Goal: Task Accomplishment & Management: Manage account settings

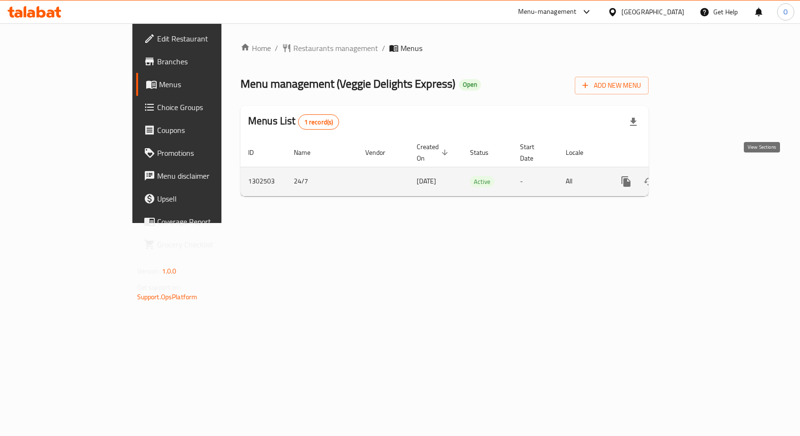
click at [700, 176] on icon "enhanced table" at bounding box center [694, 181] width 11 height 11
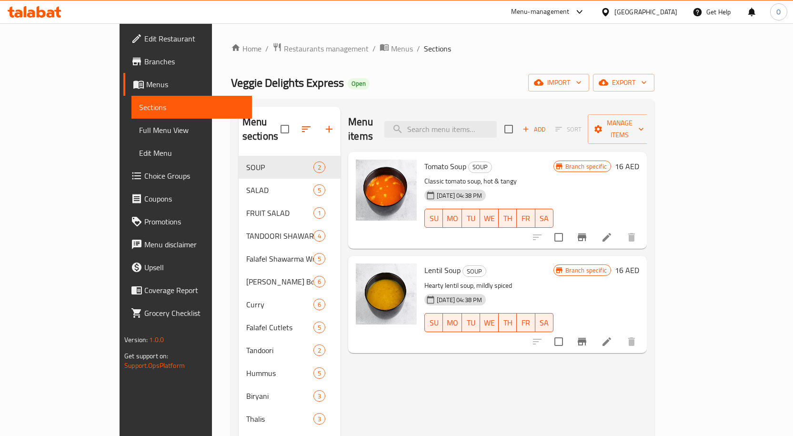
click at [144, 176] on span "Choice Groups" at bounding box center [194, 175] width 100 height 11
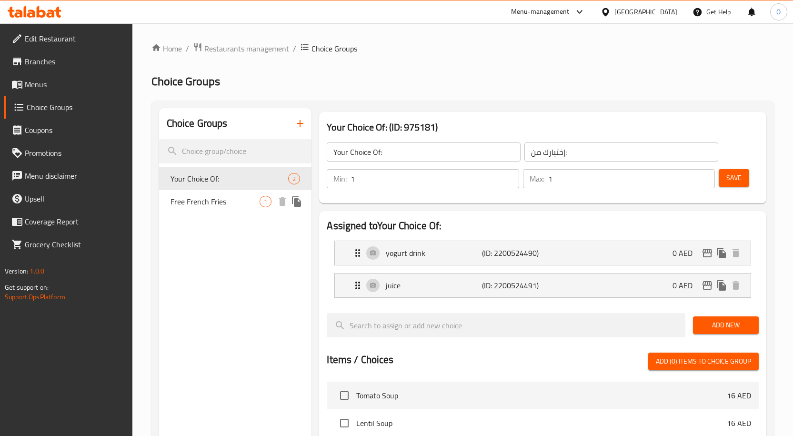
click at [232, 209] on div "Free French Fries 1" at bounding box center [235, 201] width 153 height 23
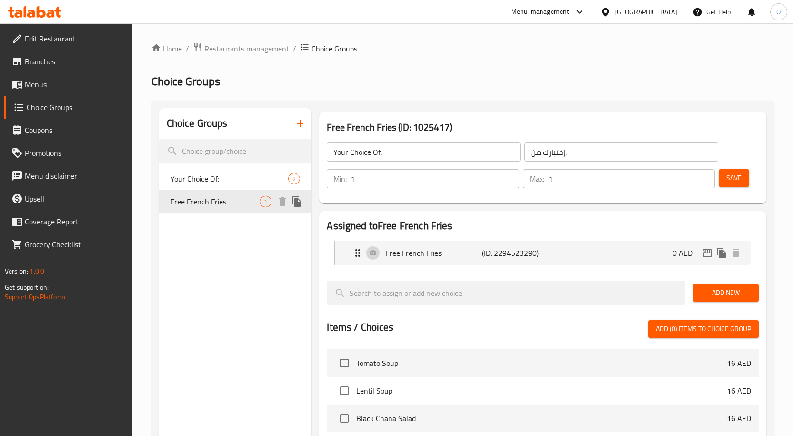
type input "Free French Fries"
type input "بطاطا مقلية مجانية"
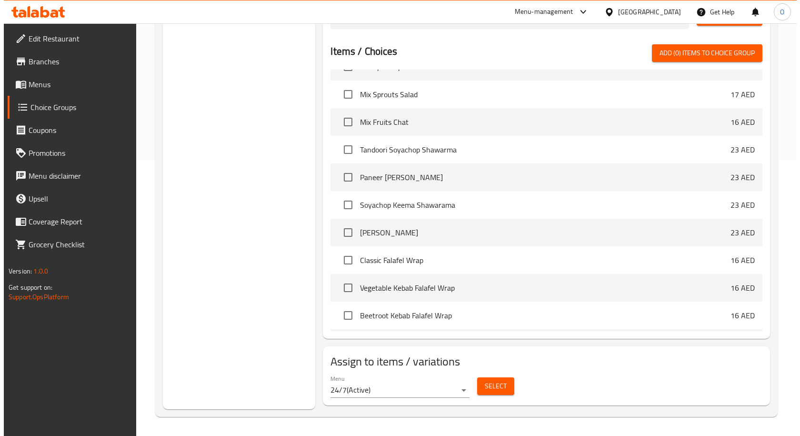
scroll to position [190, 0]
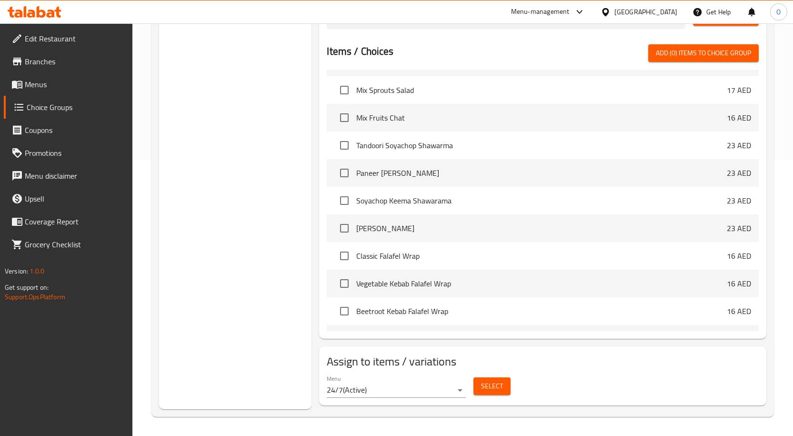
click at [499, 387] on span "Select" at bounding box center [492, 386] width 22 height 12
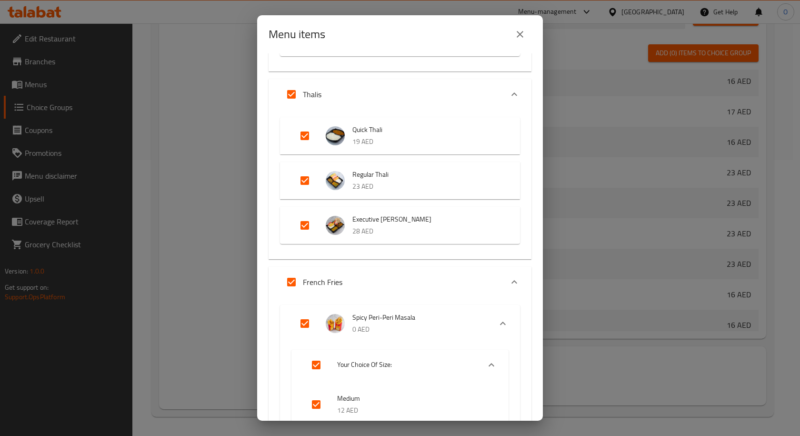
scroll to position [2047, 0]
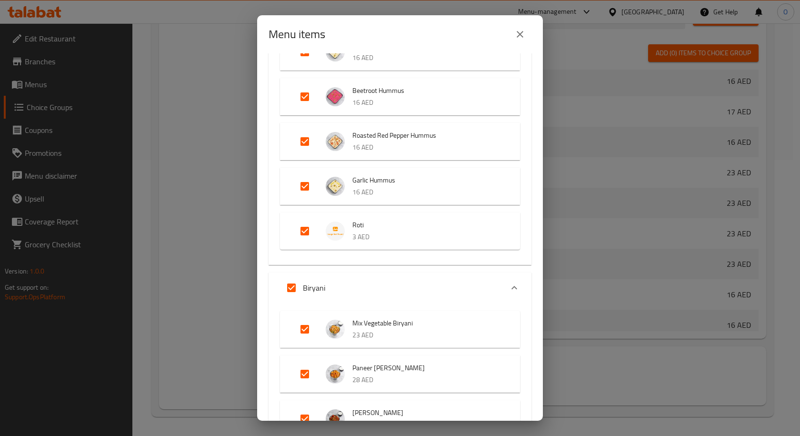
click at [294, 287] on input "Expand" at bounding box center [291, 287] width 23 height 23
checkbox input "false"
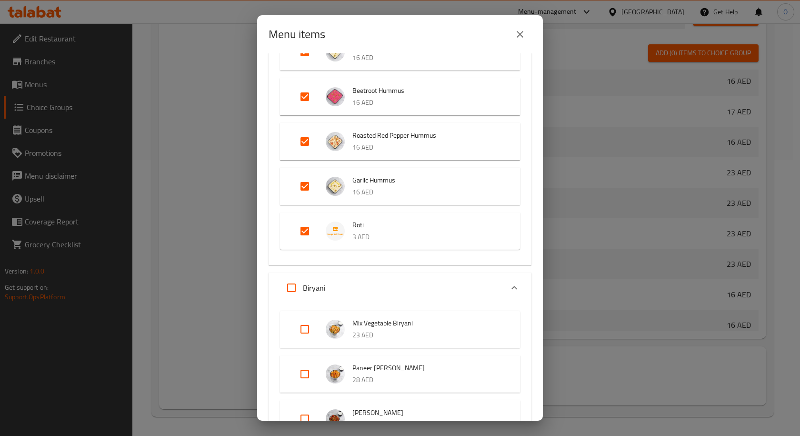
scroll to position [1856, 0]
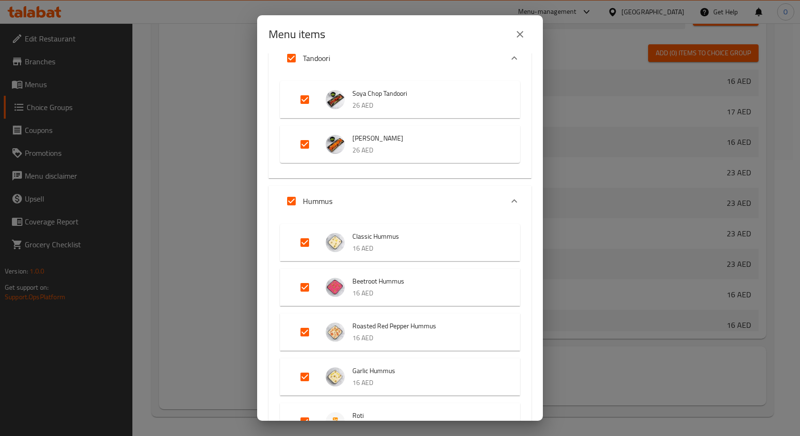
click at [292, 198] on input "Expand" at bounding box center [291, 200] width 23 height 23
checkbox input "false"
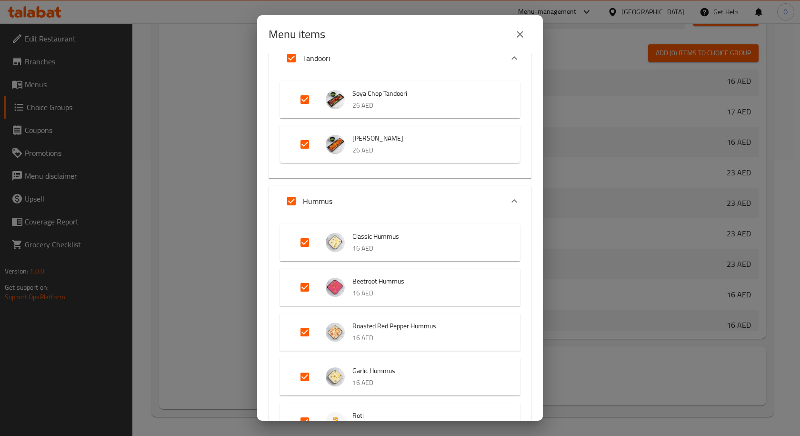
checkbox input "false"
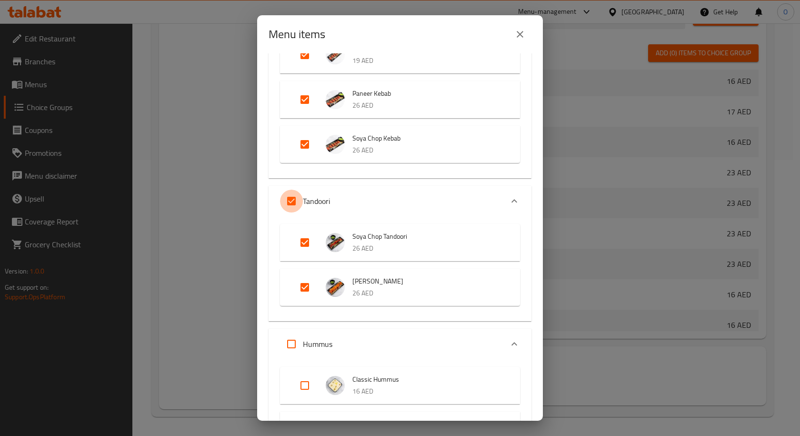
click at [295, 198] on input "Expand" at bounding box center [291, 200] width 23 height 23
checkbox input "false"
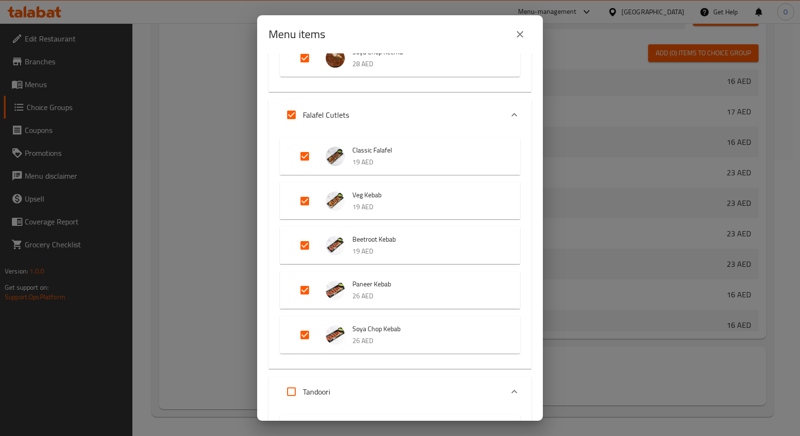
click at [293, 116] on input "Expand" at bounding box center [291, 114] width 23 height 23
checkbox input "false"
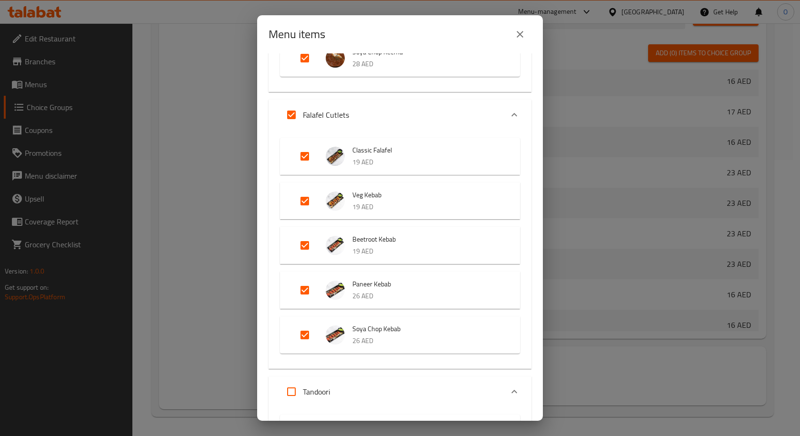
checkbox input "false"
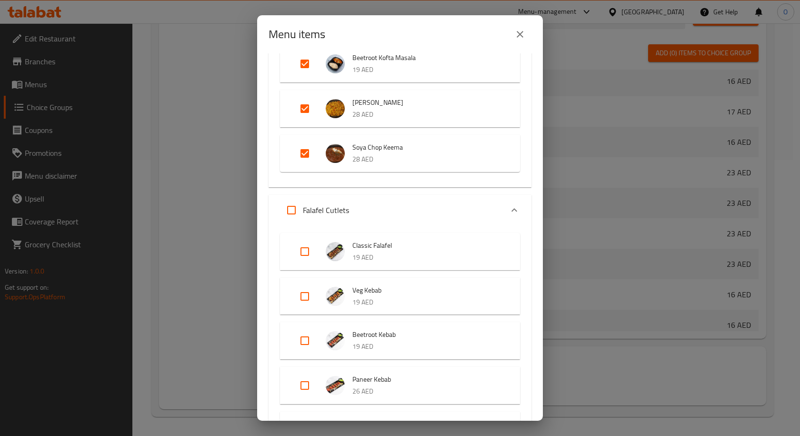
scroll to position [1238, 0]
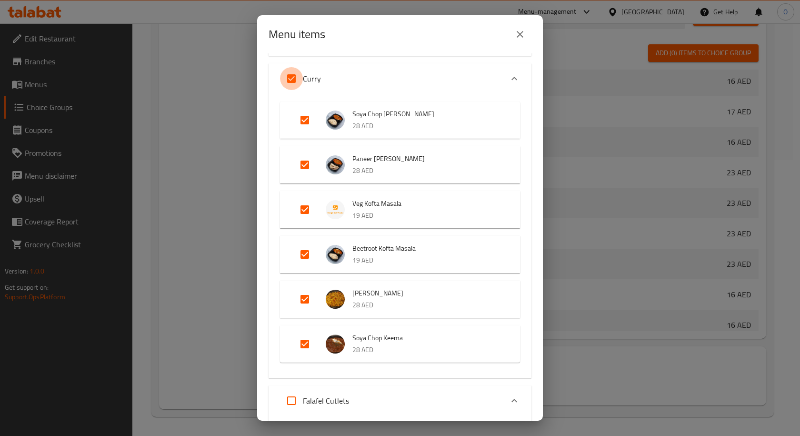
click at [290, 83] on input "Expand" at bounding box center [291, 78] width 23 height 23
checkbox input "false"
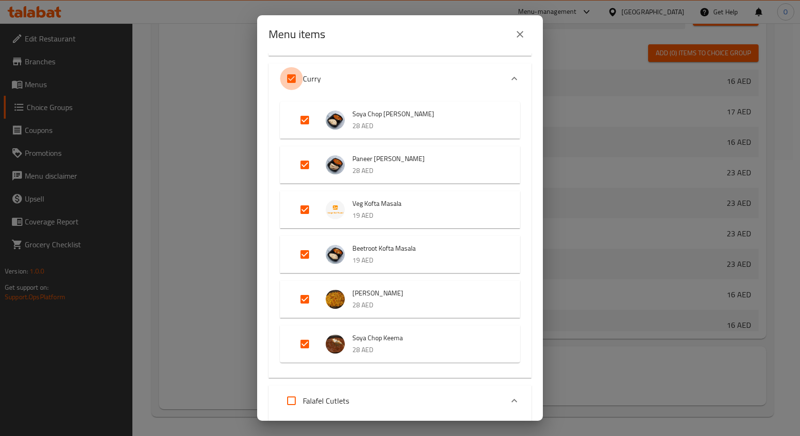
checkbox input "false"
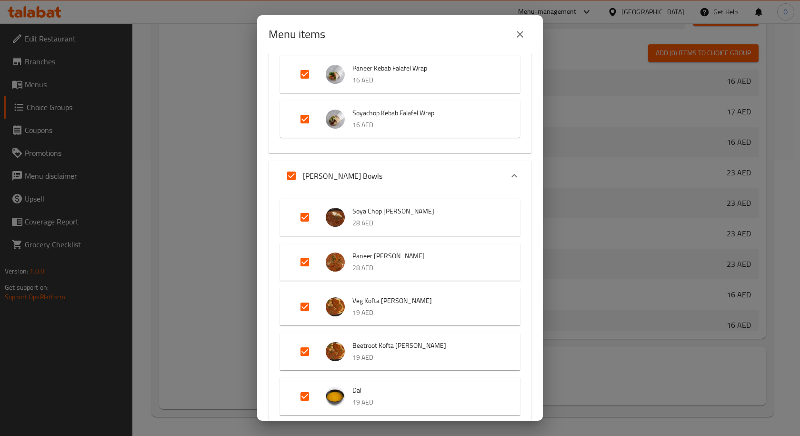
scroll to position [809, 0]
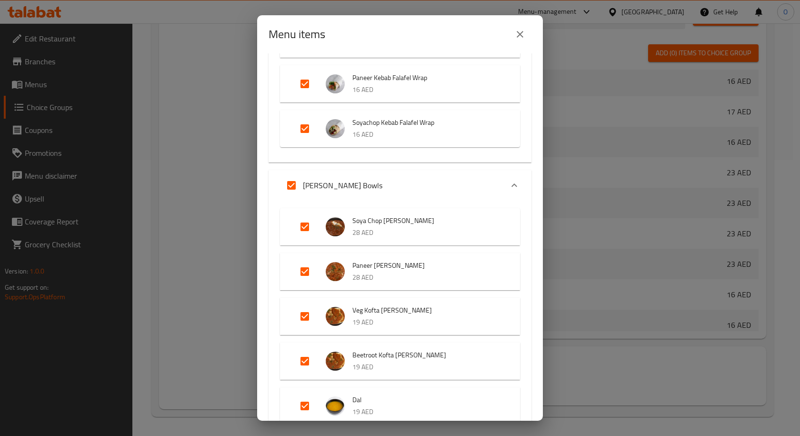
click at [293, 185] on input "Expand" at bounding box center [291, 185] width 23 height 23
checkbox input "false"
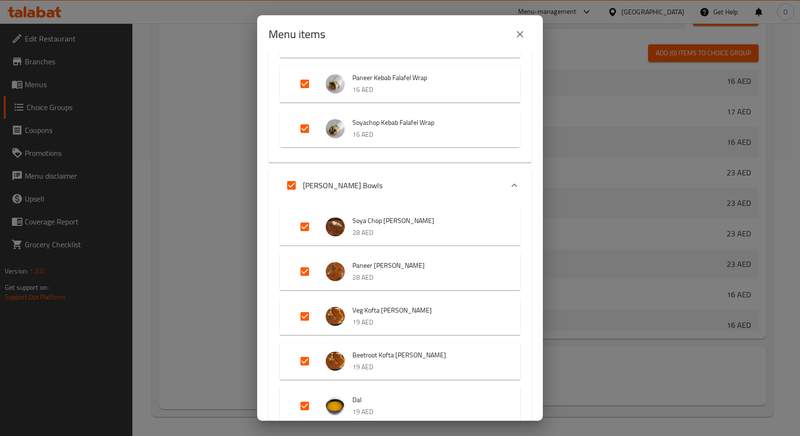
checkbox input "false"
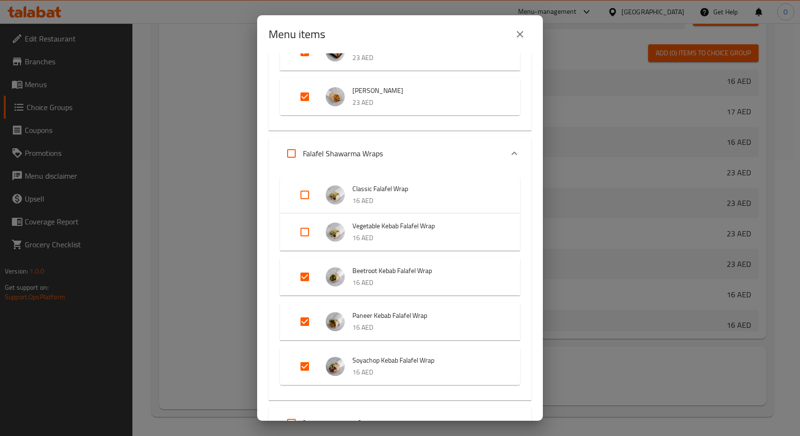
scroll to position [571, 0]
click at [303, 273] on input "Expand" at bounding box center [304, 277] width 23 height 23
checkbox input "false"
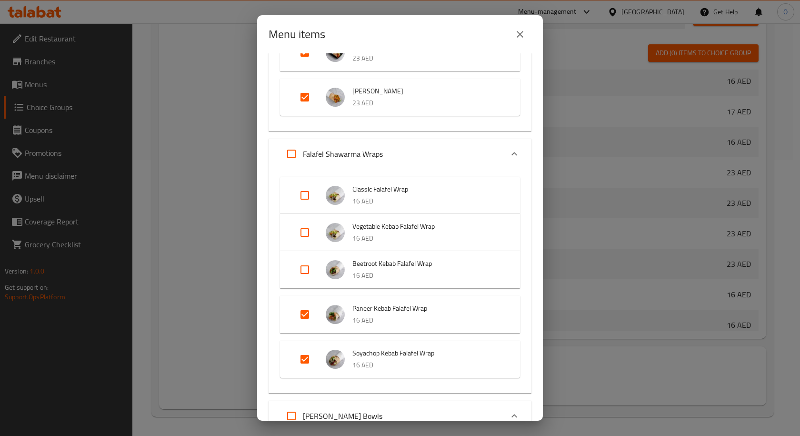
click at [305, 307] on input "Expand" at bounding box center [304, 314] width 23 height 23
checkbox input "false"
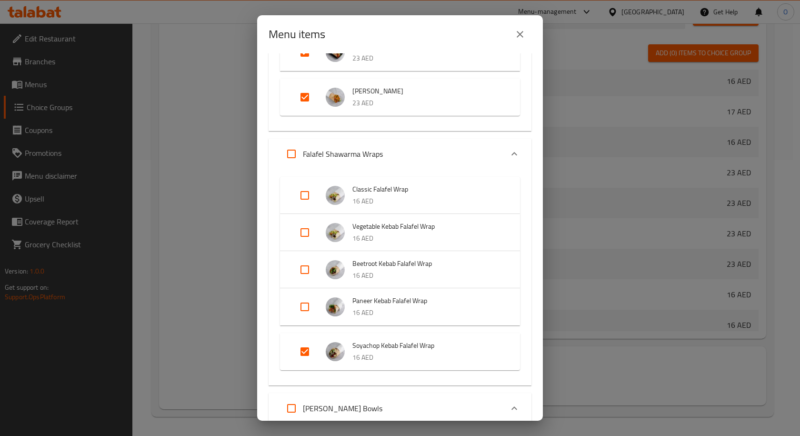
click at [301, 349] on input "Expand" at bounding box center [304, 351] width 23 height 23
checkbox input "false"
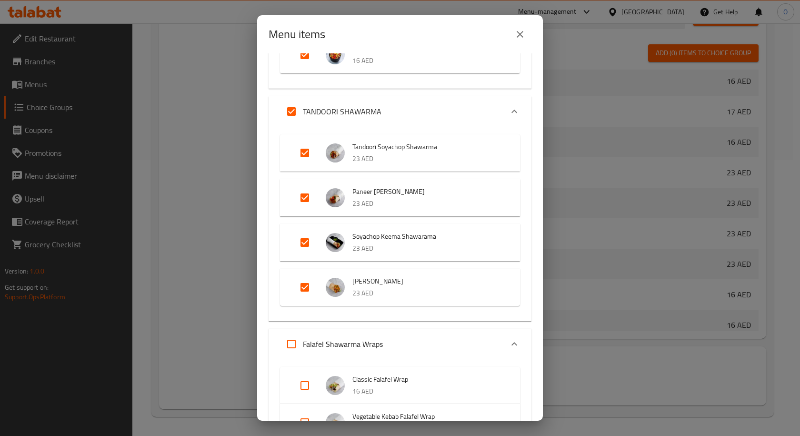
scroll to position [381, 0]
click at [304, 292] on input "Expand" at bounding box center [304, 287] width 23 height 23
checkbox input "false"
click at [305, 248] on input "Expand" at bounding box center [304, 242] width 23 height 23
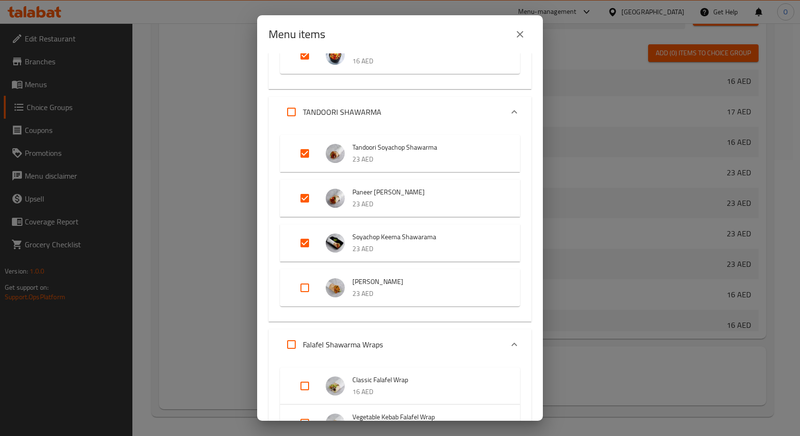
checkbox input "false"
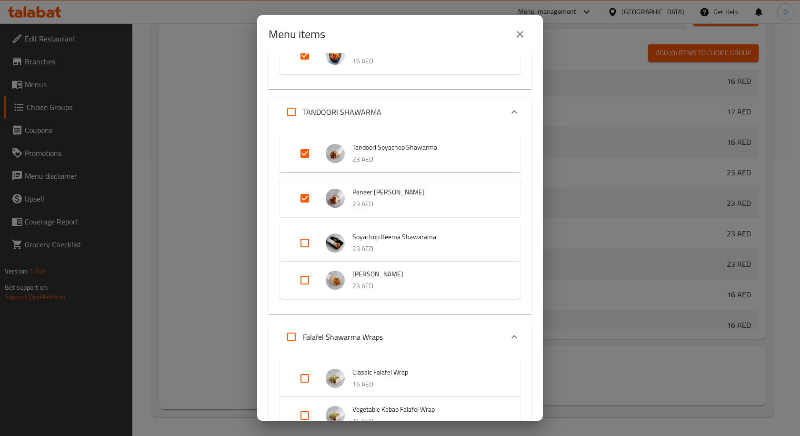
click at [302, 193] on input "Expand" at bounding box center [304, 198] width 23 height 23
checkbox input "false"
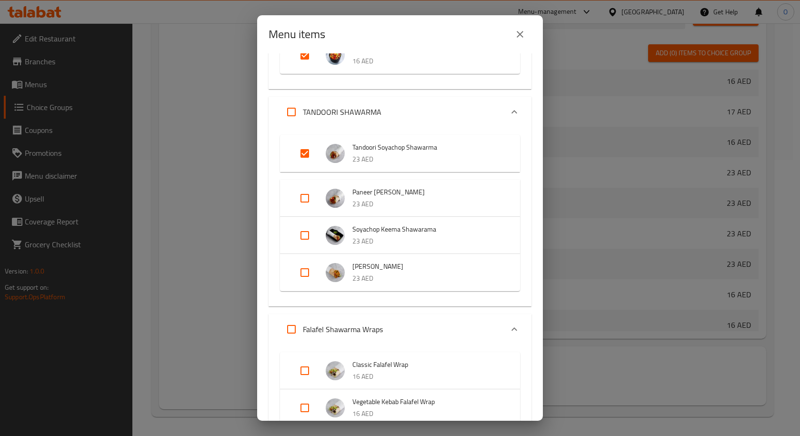
click at [304, 154] on input "Expand" at bounding box center [304, 153] width 23 height 23
checkbox input "false"
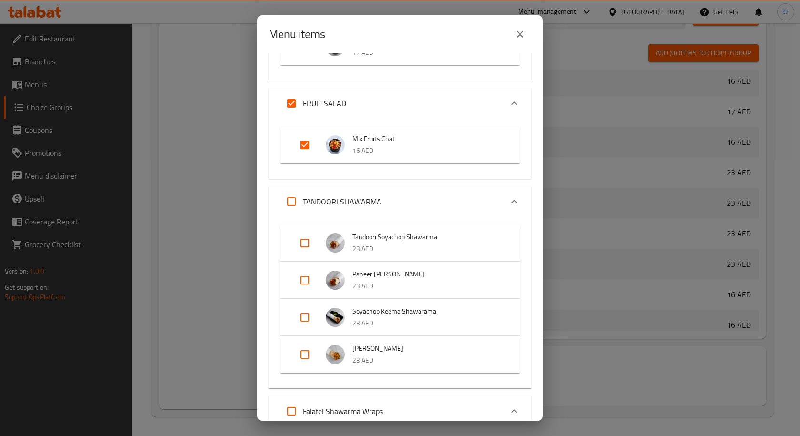
scroll to position [190, 0]
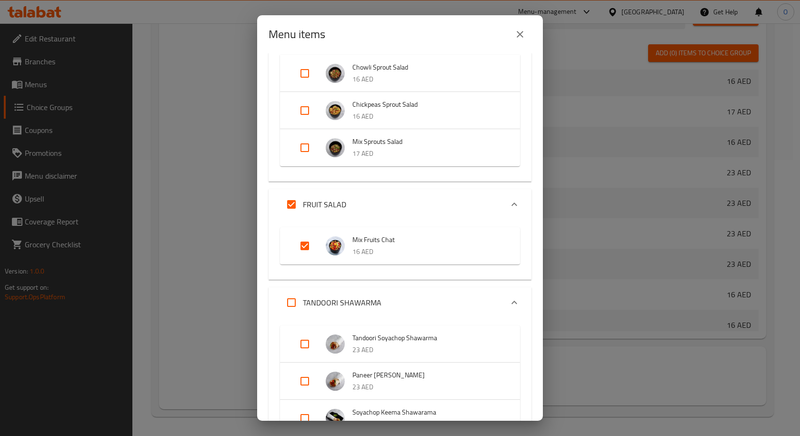
click at [288, 200] on input "Expand" at bounding box center [291, 204] width 23 height 23
checkbox input "false"
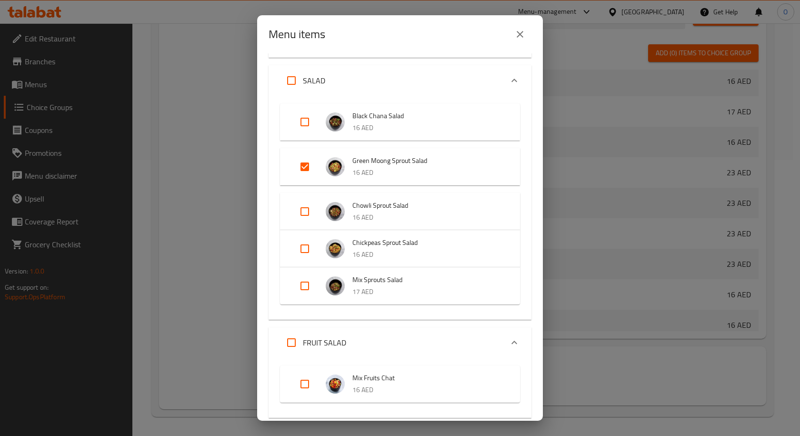
scroll to position [0, 0]
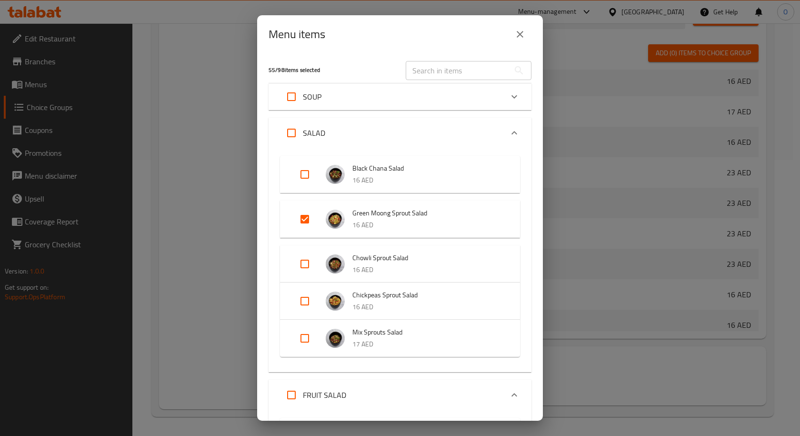
click at [307, 219] on input "Expand" at bounding box center [304, 219] width 23 height 23
checkbox input "false"
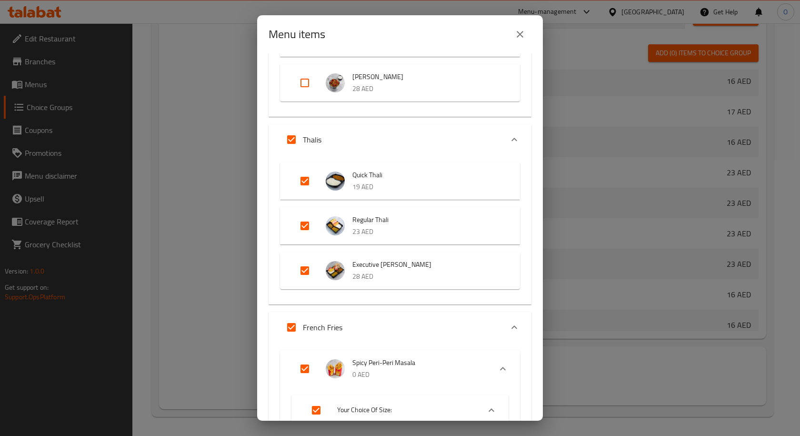
scroll to position [2332, 0]
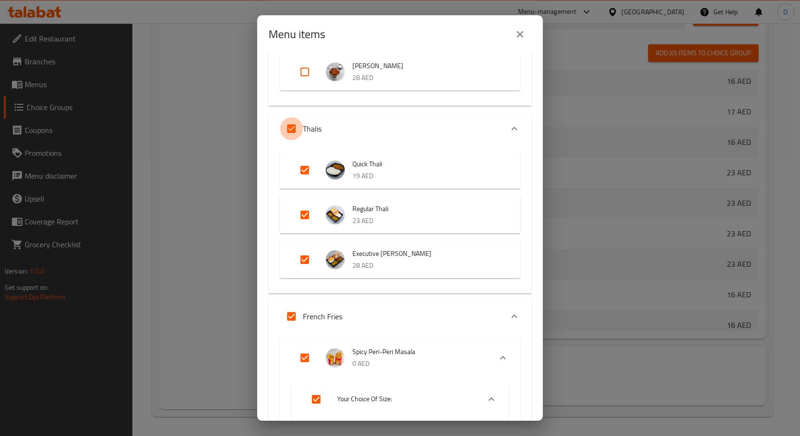
click at [295, 129] on input "Expand" at bounding box center [291, 128] width 23 height 23
checkbox input "false"
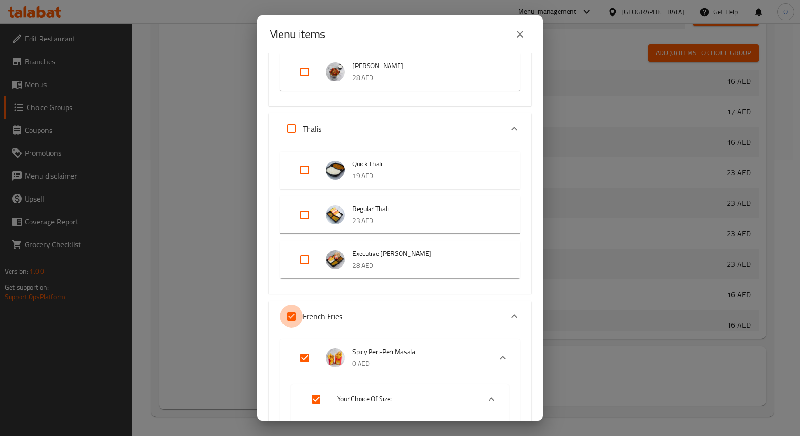
click at [292, 314] on input "Expand" at bounding box center [291, 316] width 23 height 23
checkbox input "false"
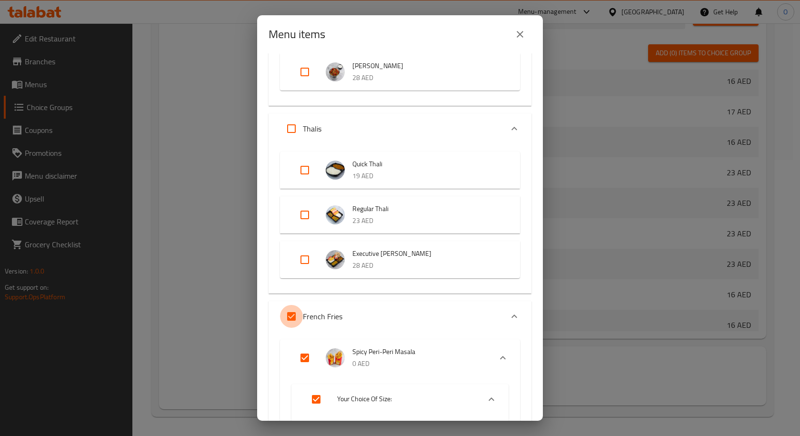
checkbox input "false"
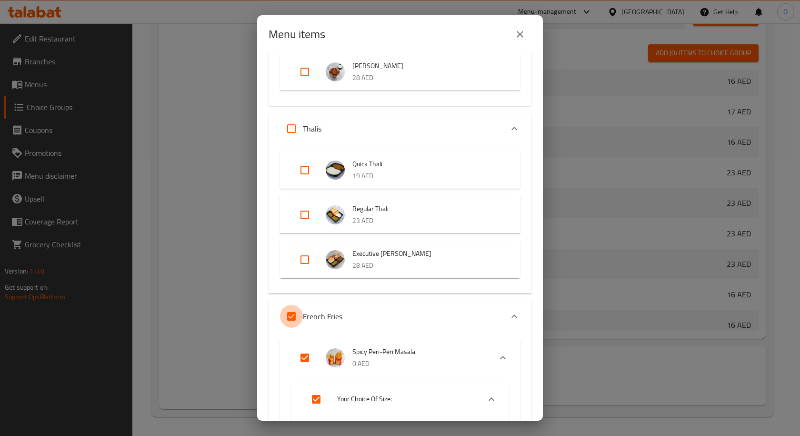
checkbox input "false"
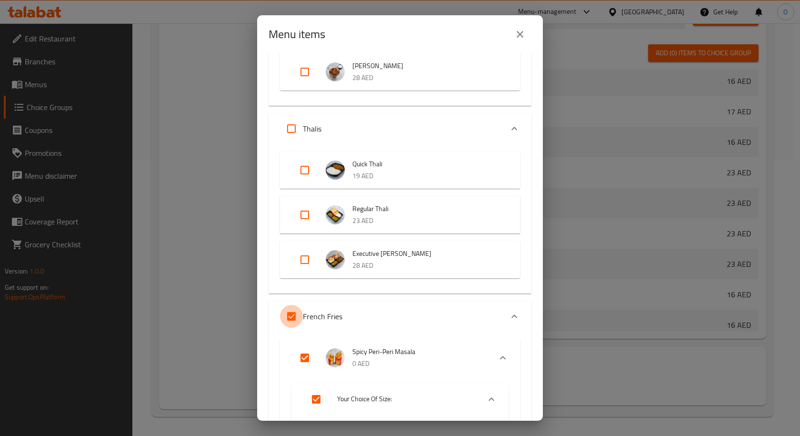
checkbox input "false"
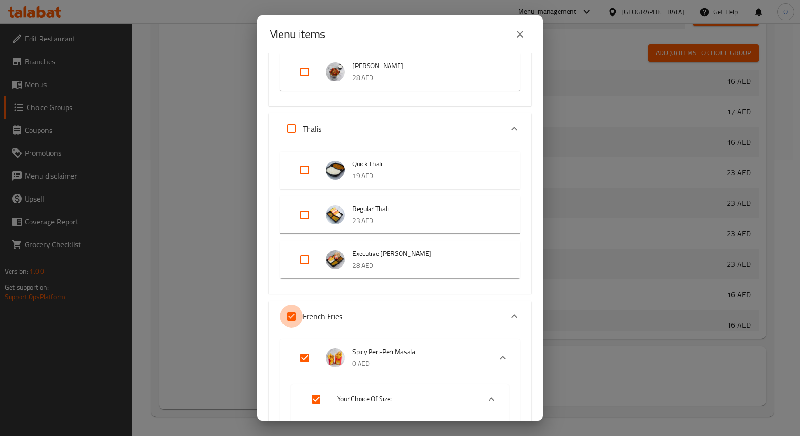
checkbox input "false"
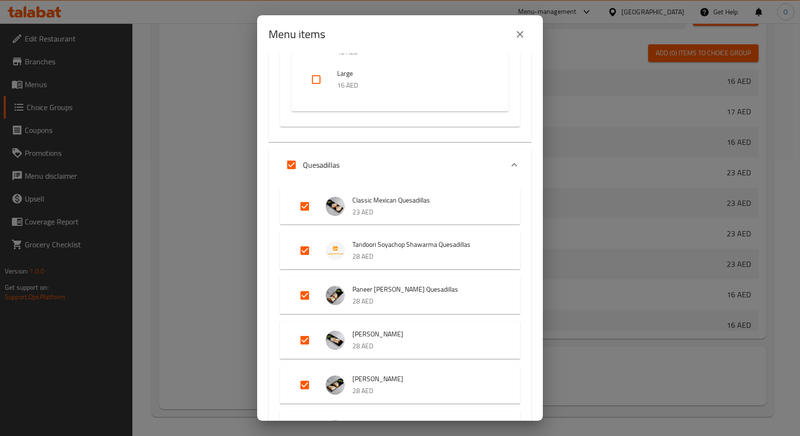
scroll to position [3522, 0]
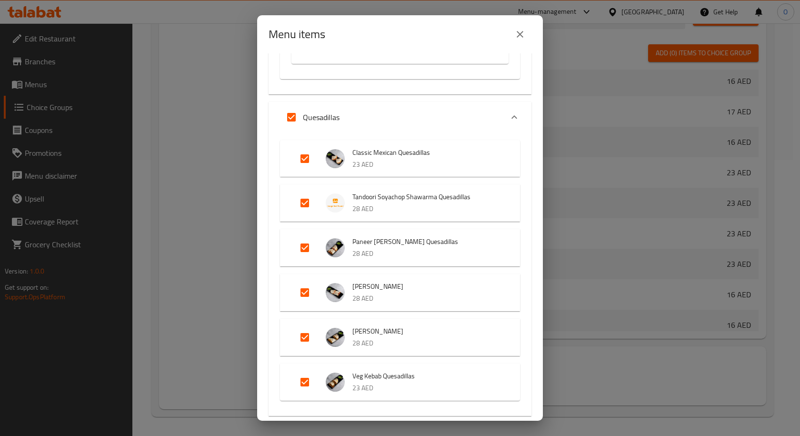
click at [289, 115] on input "Expand" at bounding box center [291, 117] width 23 height 23
checkbox input "false"
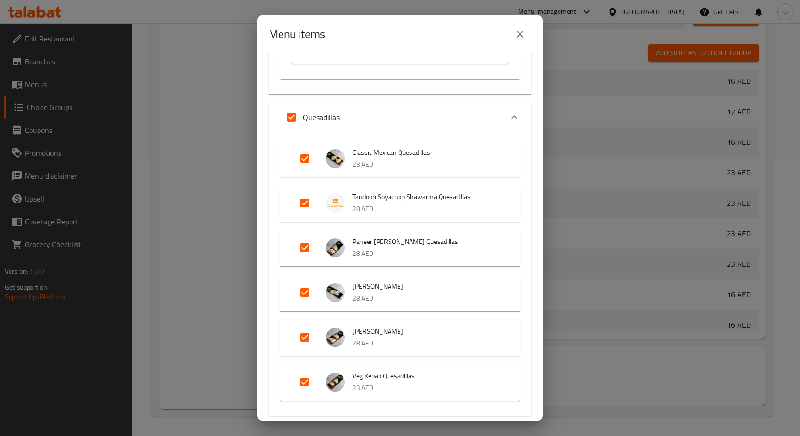
checkbox input "false"
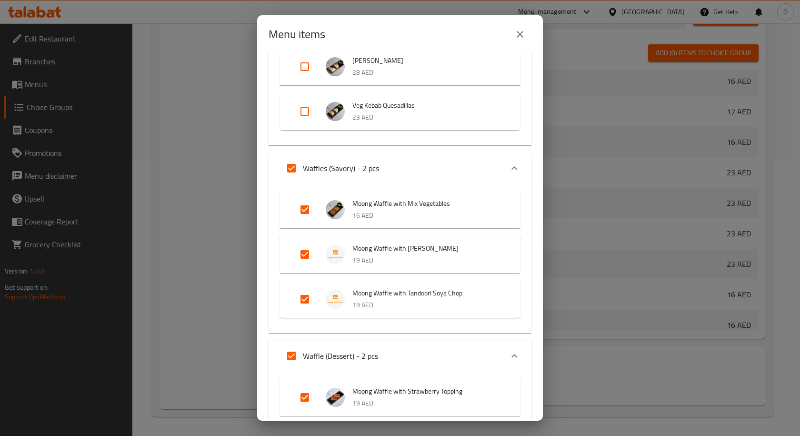
scroll to position [3808, 0]
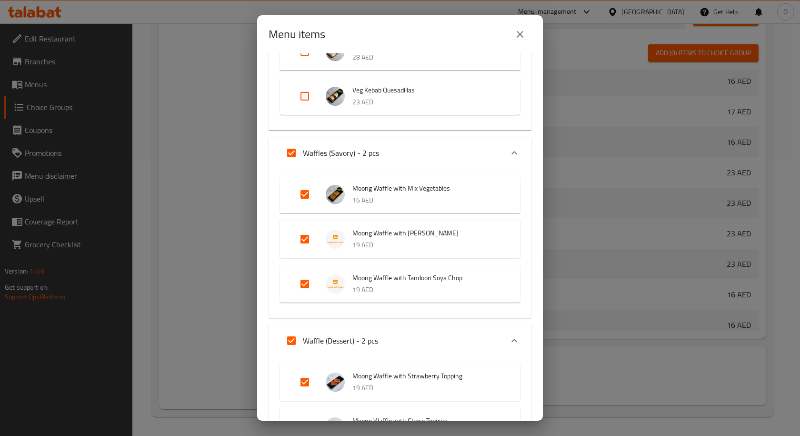
click at [287, 149] on input "Expand" at bounding box center [291, 152] width 23 height 23
checkbox input "false"
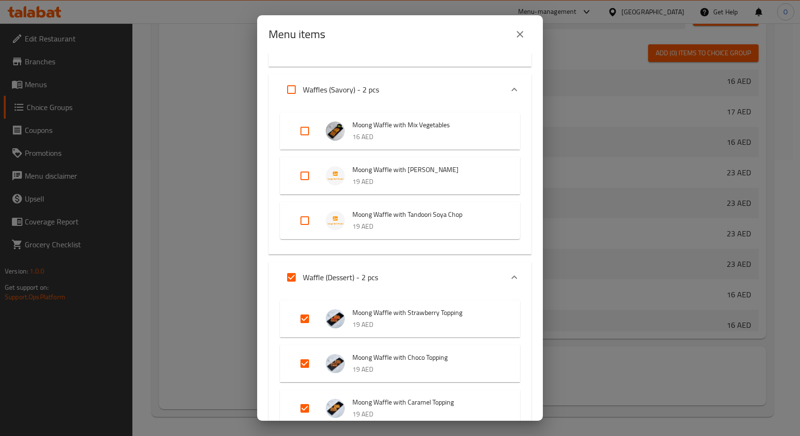
scroll to position [4046, 0]
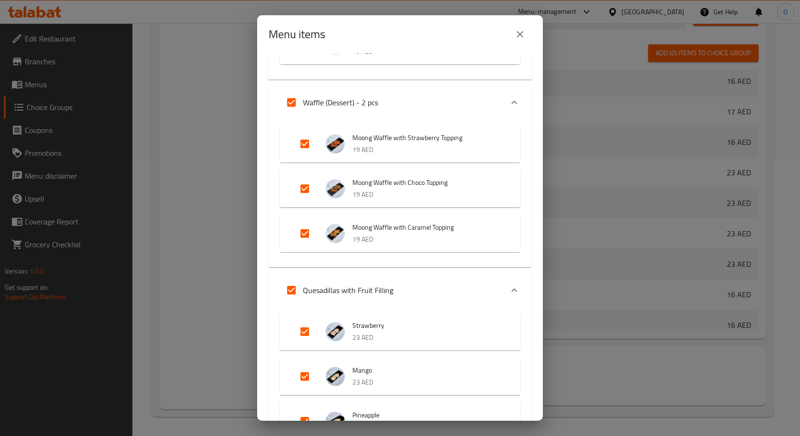
click at [289, 100] on input "Expand" at bounding box center [291, 102] width 23 height 23
checkbox input "false"
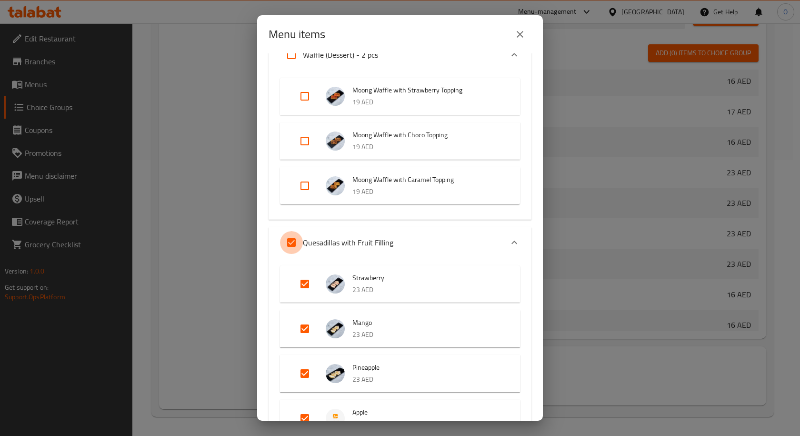
click at [291, 240] on input "Expand" at bounding box center [291, 242] width 23 height 23
checkbox input "false"
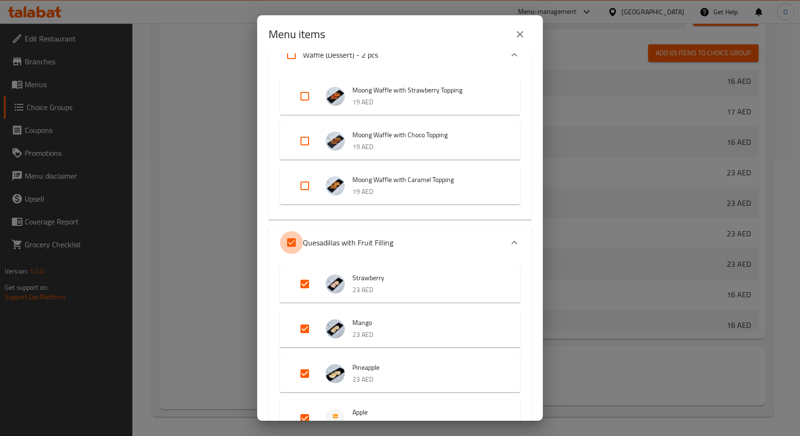
checkbox input "false"
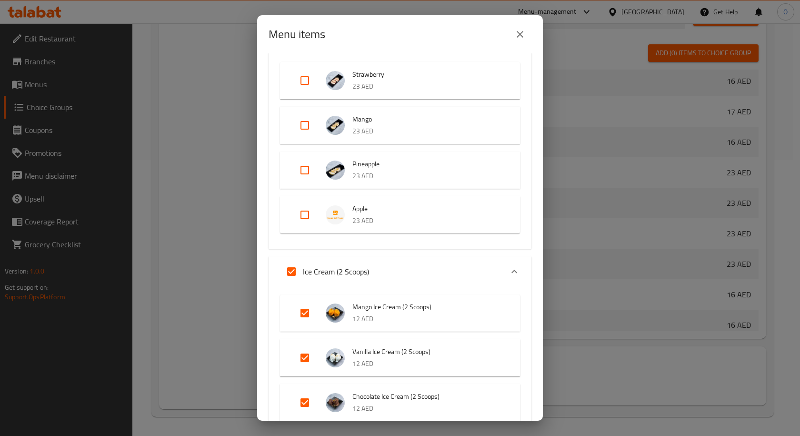
scroll to position [4379, 0]
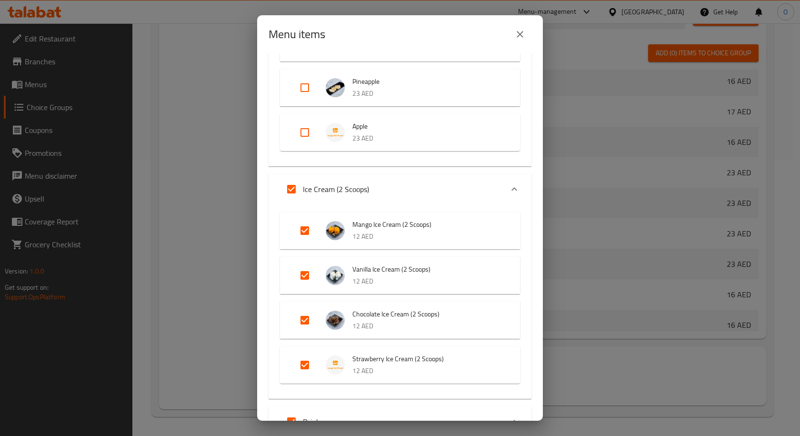
click at [288, 188] on input "Expand" at bounding box center [291, 189] width 23 height 23
checkbox input "false"
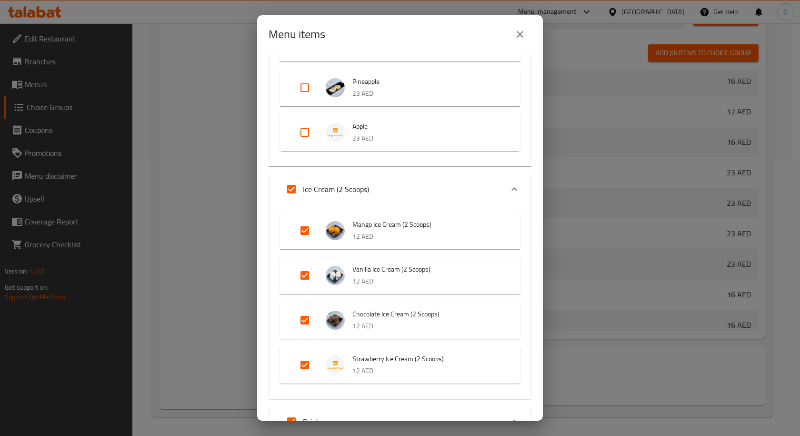
checkbox input "false"
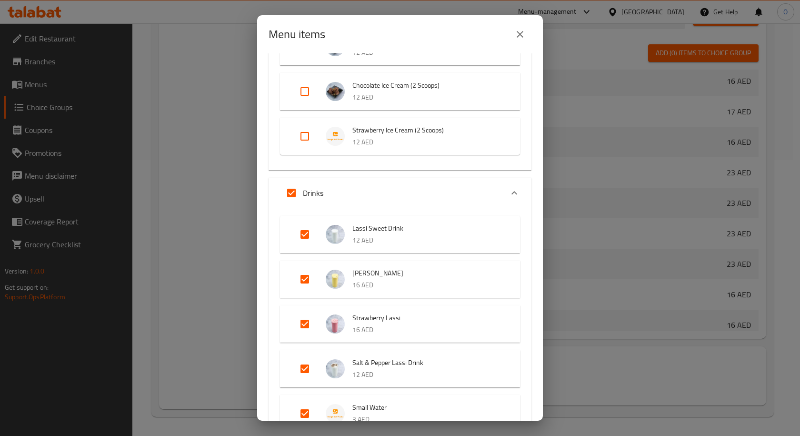
scroll to position [4617, 0]
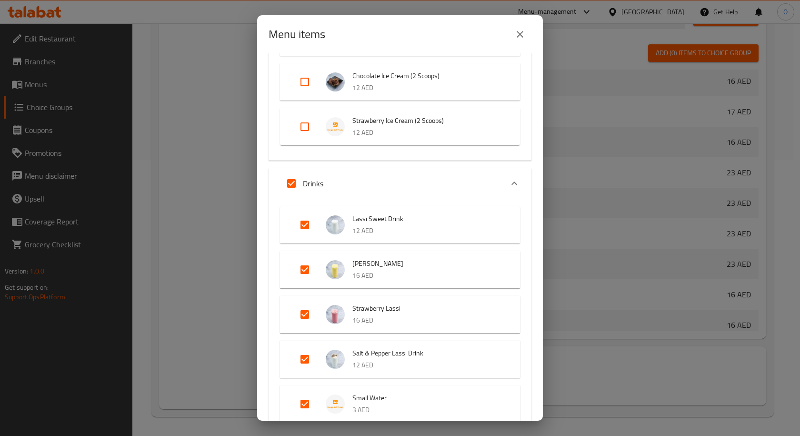
click at [290, 182] on input "Expand" at bounding box center [291, 183] width 23 height 23
checkbox input "false"
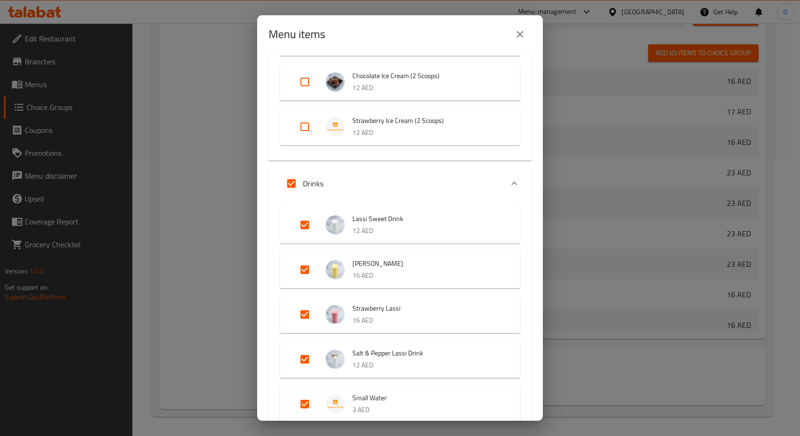
checkbox input "false"
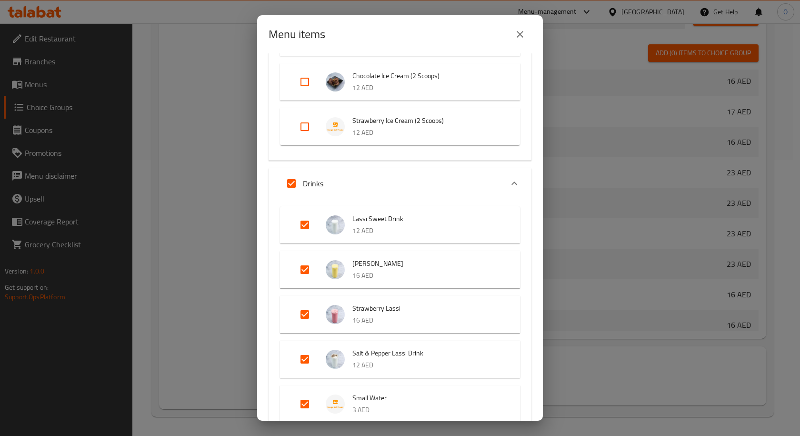
checkbox input "false"
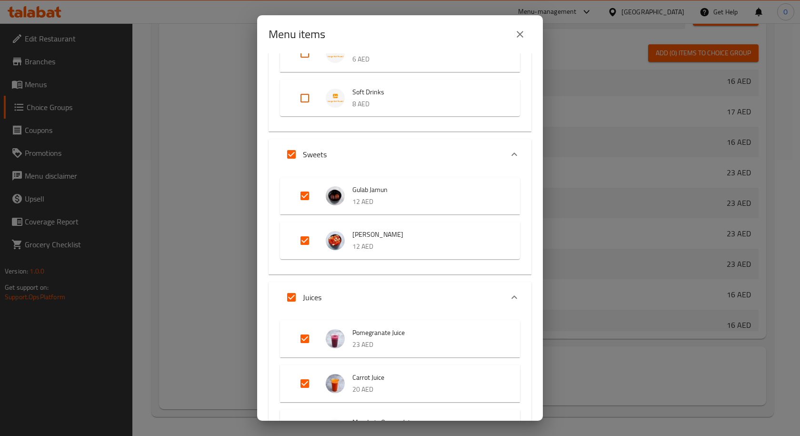
scroll to position [5236, 0]
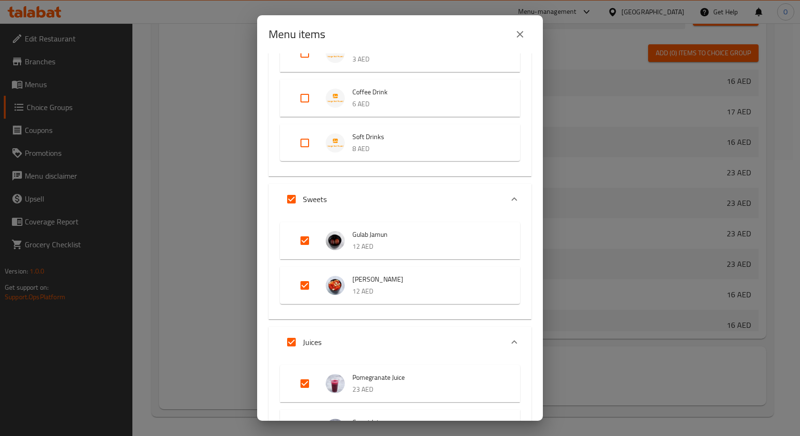
click at [290, 191] on input "Expand" at bounding box center [291, 199] width 23 height 23
checkbox input "false"
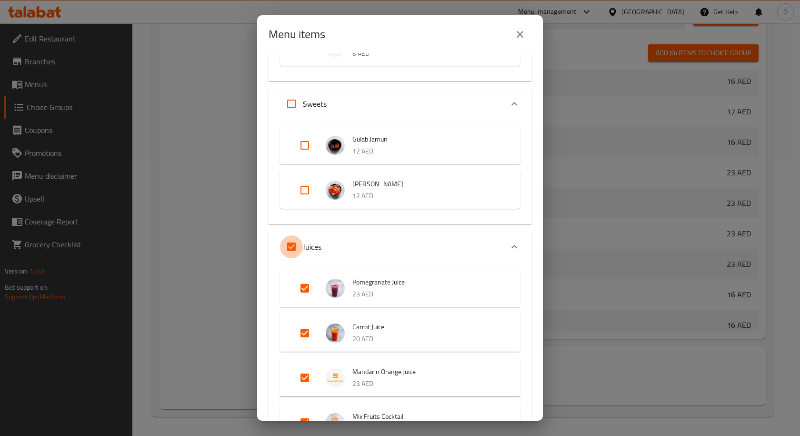
click at [292, 247] on input "Expand" at bounding box center [291, 246] width 23 height 23
checkbox input "false"
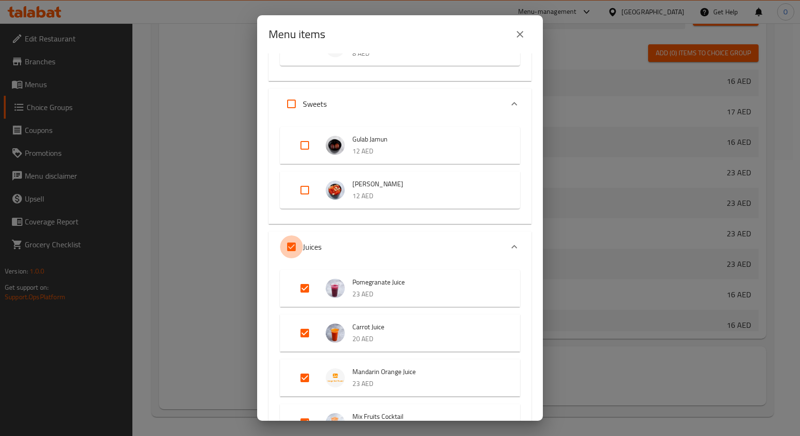
checkbox input "false"
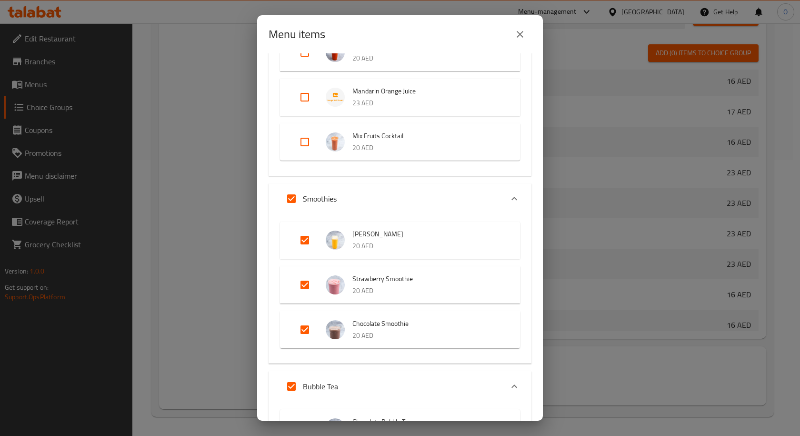
scroll to position [5617, 0]
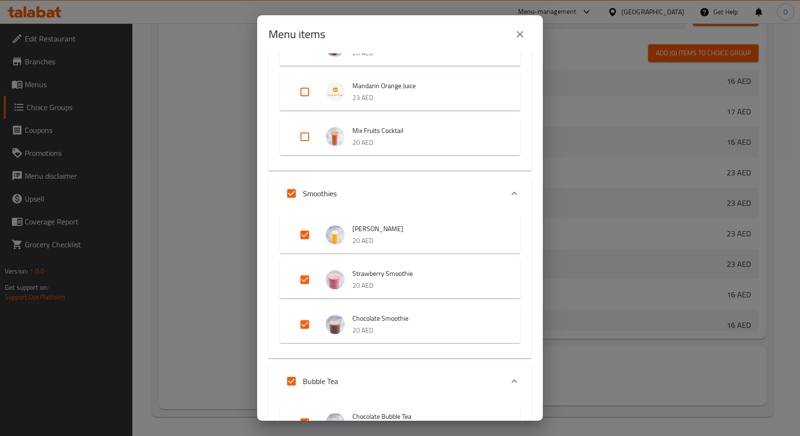
click at [289, 192] on input "Expand" at bounding box center [291, 193] width 23 height 23
checkbox input "false"
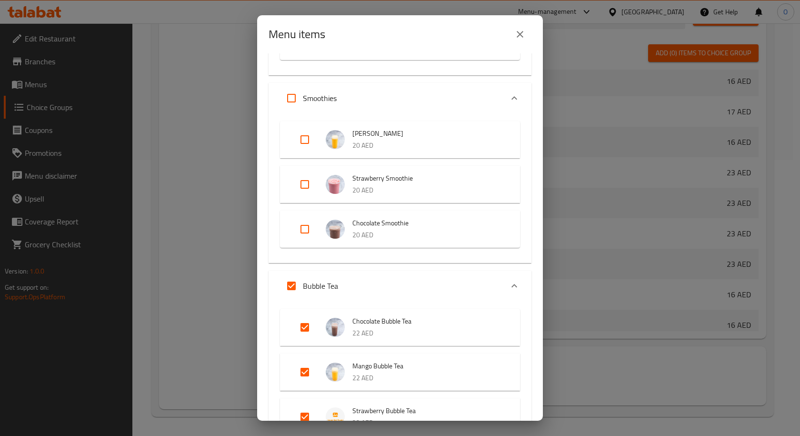
click at [292, 281] on input "Expand" at bounding box center [291, 285] width 23 height 23
checkbox input "false"
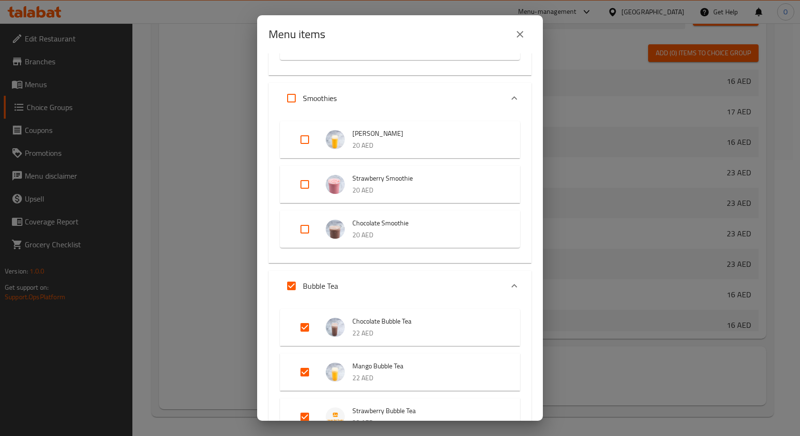
checkbox input "false"
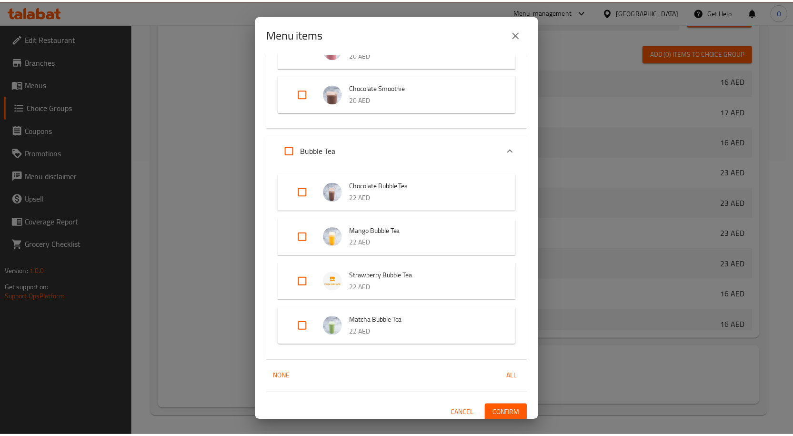
scroll to position [5853, 0]
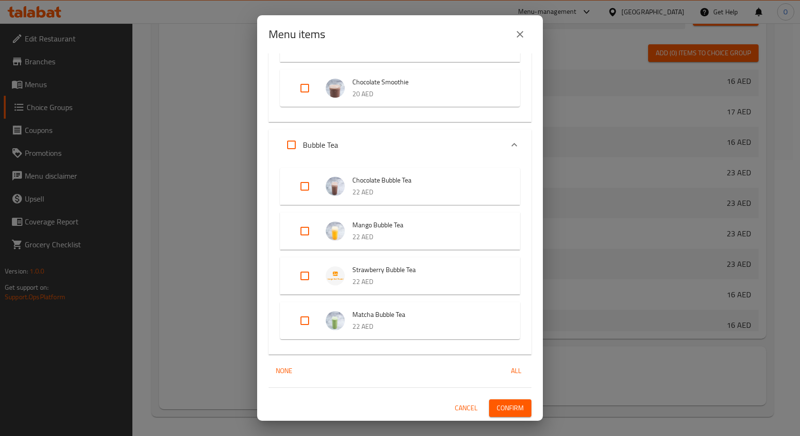
click at [496, 409] on span "Confirm" at bounding box center [509, 408] width 27 height 12
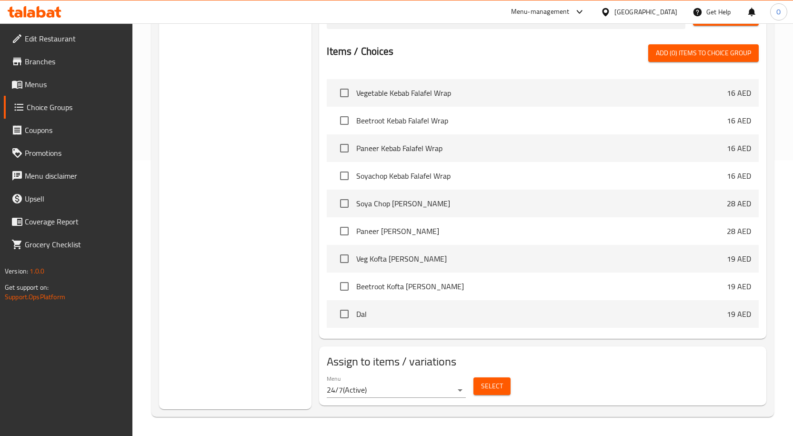
scroll to position [0, 0]
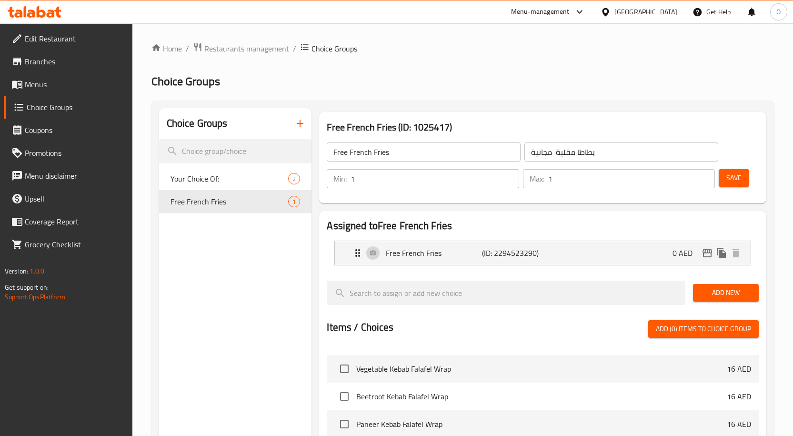
click at [740, 182] on span "Save" at bounding box center [733, 178] width 15 height 12
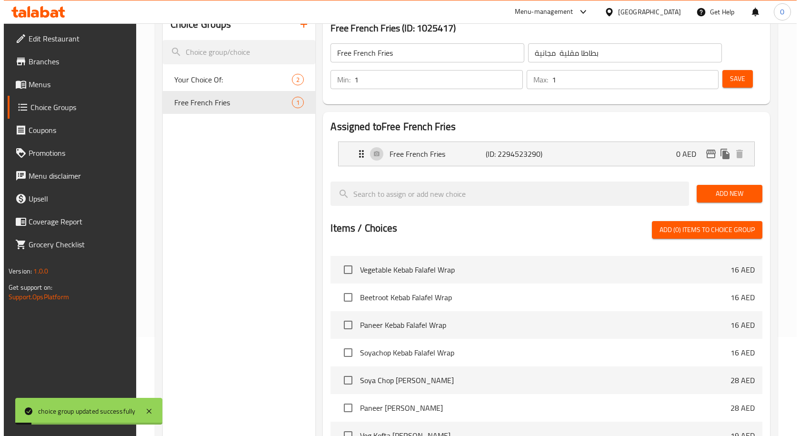
scroll to position [276, 0]
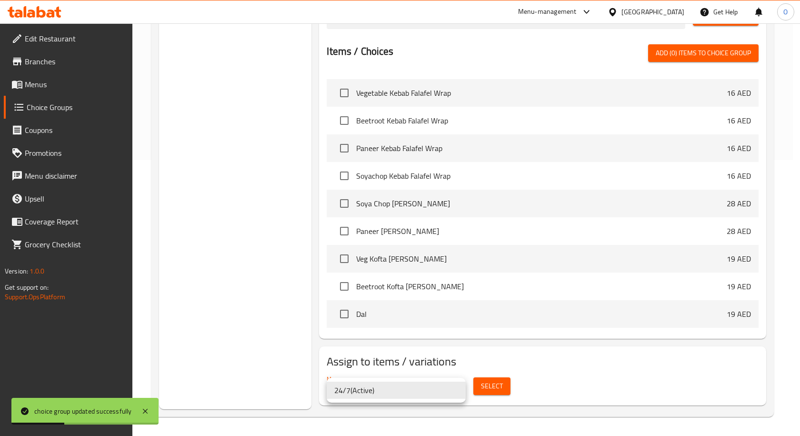
click at [496, 384] on div at bounding box center [400, 218] width 800 height 436
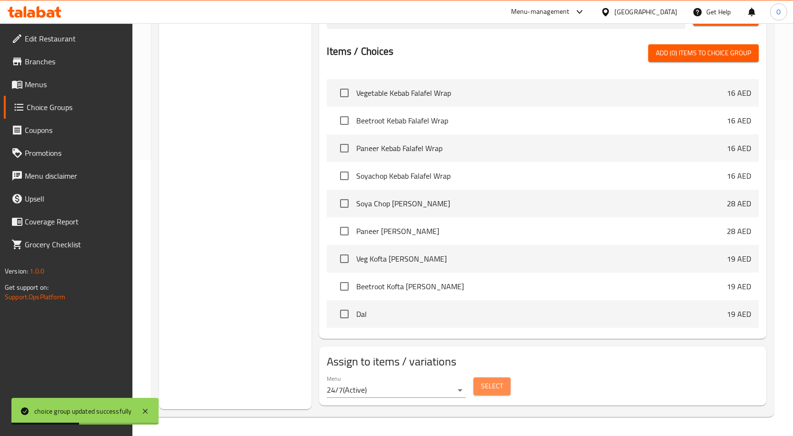
click at [499, 391] on span "Select" at bounding box center [492, 386] width 22 height 12
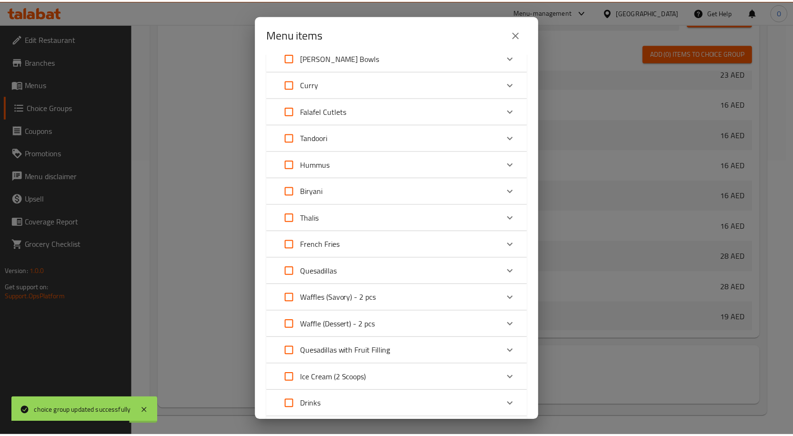
scroll to position [0, 0]
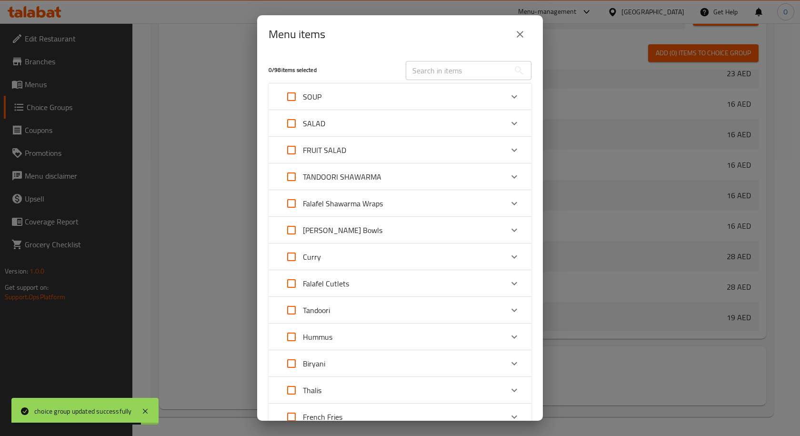
click at [199, 119] on div "Menu items 0 / 98 items selected ​ SOUP Tomato Soup 16 AED Lentil Soup 16 AED S…" at bounding box center [400, 218] width 800 height 436
click at [519, 34] on icon "close" at bounding box center [519, 34] width 7 height 7
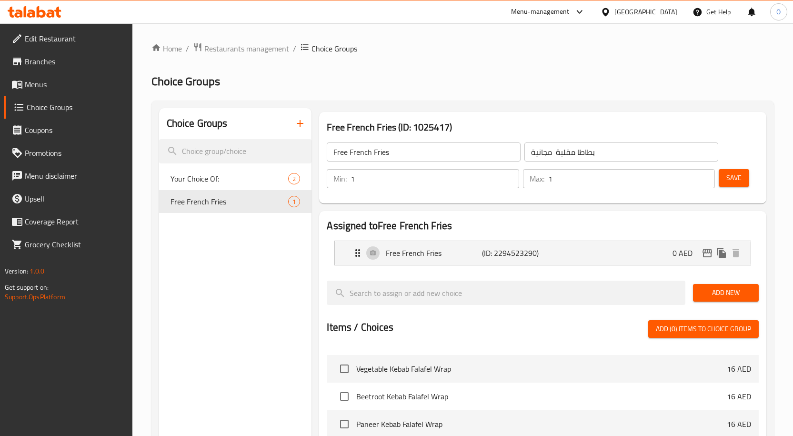
click at [50, 108] on span "Choice Groups" at bounding box center [76, 106] width 98 height 11
click at [63, 80] on span "Menus" at bounding box center [75, 84] width 100 height 11
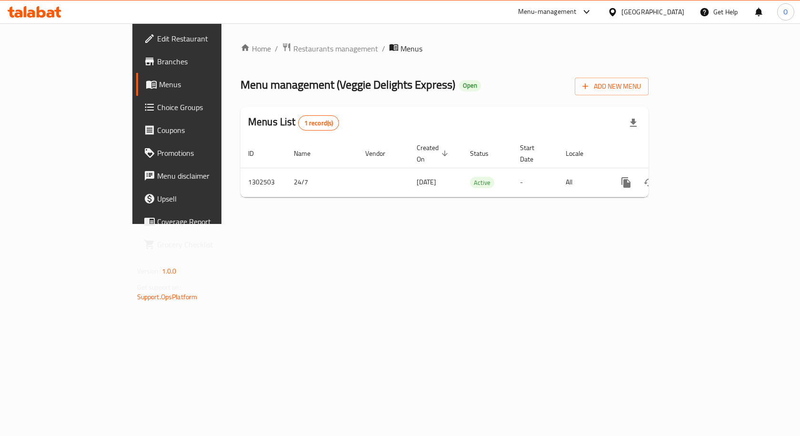
click at [157, 108] on span "Choice Groups" at bounding box center [207, 106] width 101 height 11
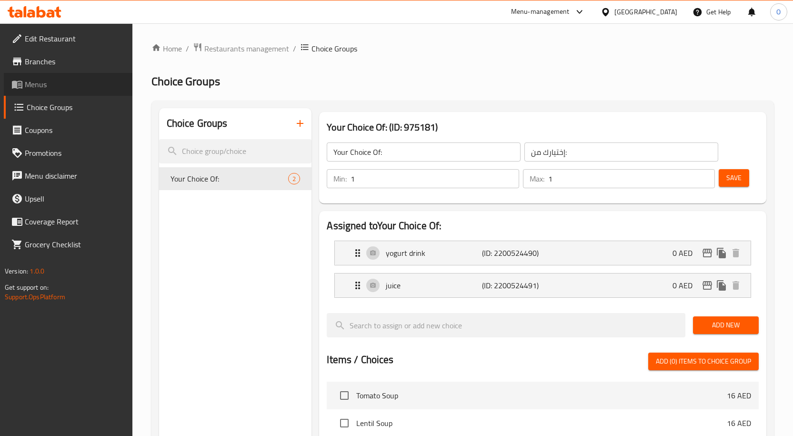
click at [51, 77] on link "Menus" at bounding box center [68, 84] width 129 height 23
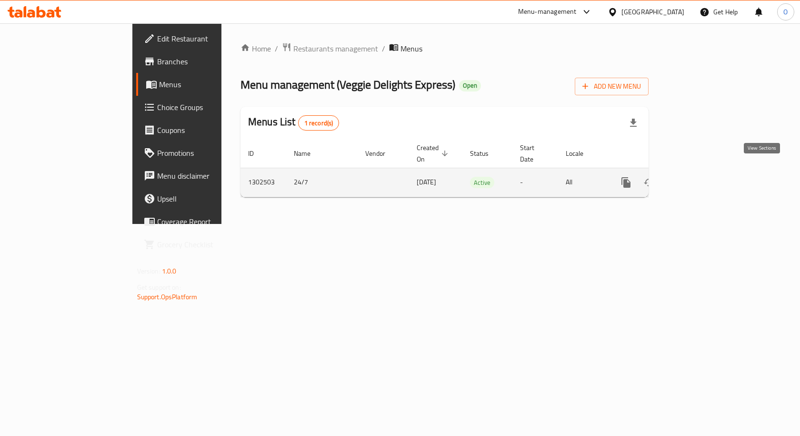
click at [700, 177] on icon "enhanced table" at bounding box center [694, 182] width 11 height 11
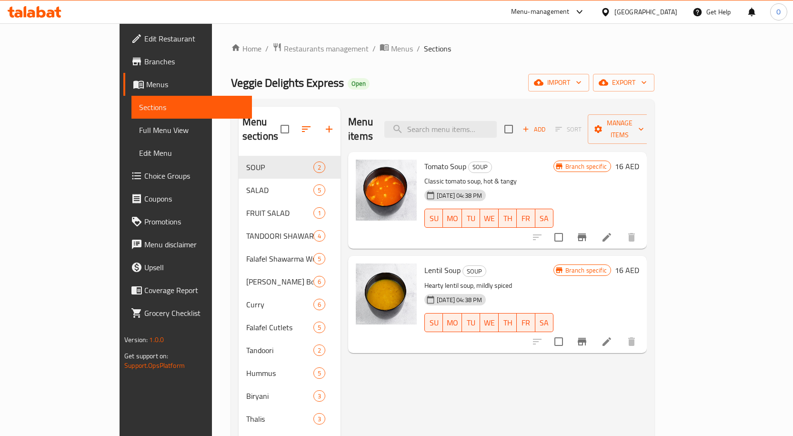
click at [144, 174] on span "Choice Groups" at bounding box center [194, 175] width 100 height 11
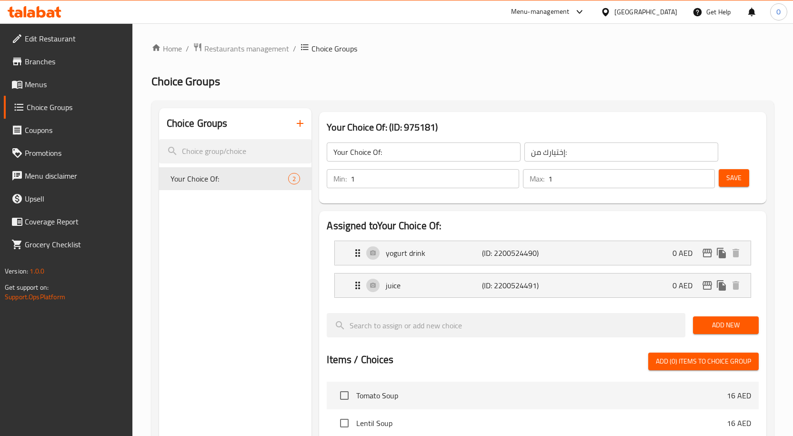
click at [60, 78] on link "Menus" at bounding box center [68, 84] width 129 height 23
